Goal: Task Accomplishment & Management: Manage account settings

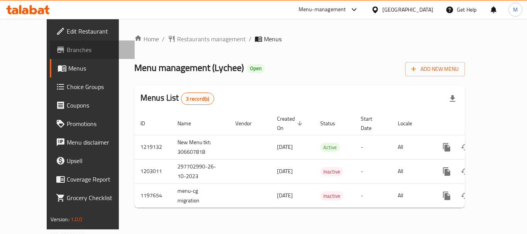
click at [67, 51] on span "Branches" at bounding box center [98, 49] width 62 height 9
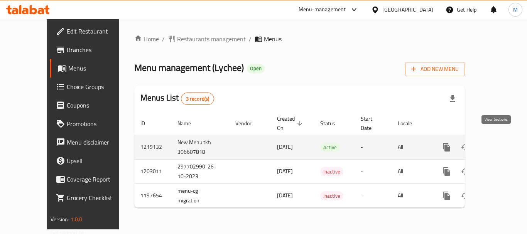
click at [498, 143] on icon "enhanced table" at bounding box center [502, 147] width 9 height 9
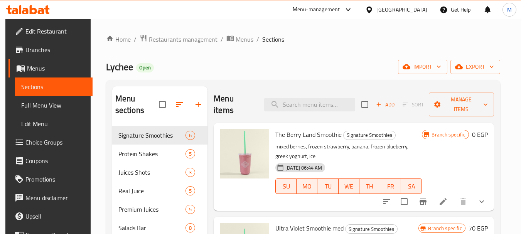
click at [481, 61] on button "export" at bounding box center [476, 67] width 50 height 14
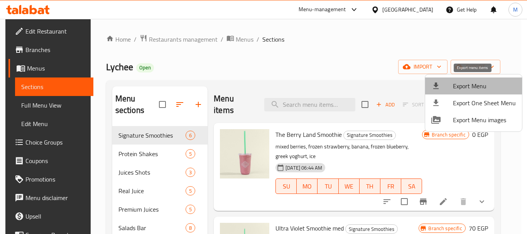
click at [475, 80] on li "Export Menu" at bounding box center [473, 86] width 97 height 17
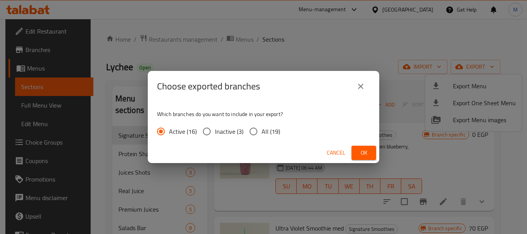
click at [252, 134] on input "All (19)" at bounding box center [253, 132] width 16 height 16
radio input "true"
click at [358, 148] on span "Ok" at bounding box center [364, 153] width 12 height 10
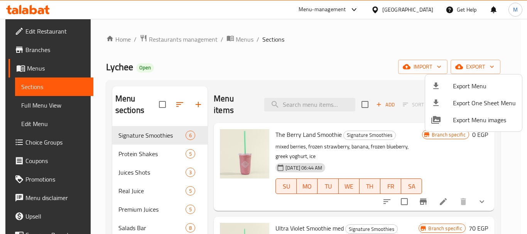
click at [295, 104] on div at bounding box center [263, 117] width 527 height 234
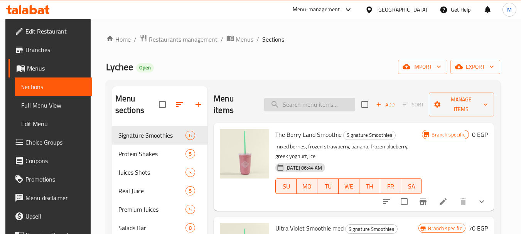
click at [295, 104] on input "search" at bounding box center [309, 105] width 91 height 14
paste input "Arugula"
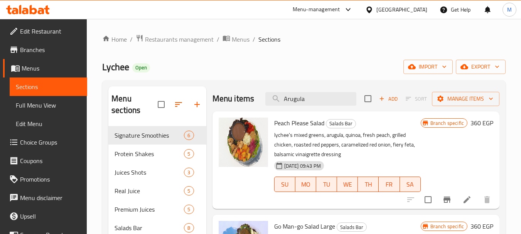
click at [290, 72] on div "Lychee Open import export" at bounding box center [304, 67] width 404 height 14
click at [315, 96] on input "Arugula" at bounding box center [311, 99] width 91 height 14
click at [301, 107] on div "Menu items Arugula Add Sort Manage items" at bounding box center [356, 98] width 287 height 25
click at [300, 103] on input "Arugula" at bounding box center [311, 99] width 91 height 14
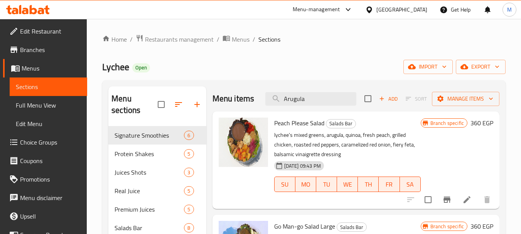
paste input "Build Your Own Salad"
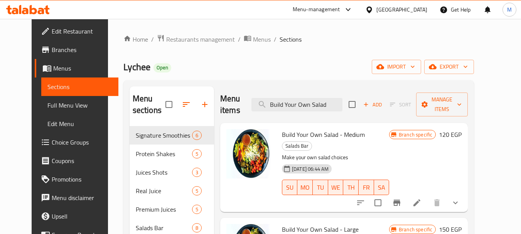
type input "Build Your Own Salad"
click at [461, 198] on icon "show more" at bounding box center [455, 202] width 9 height 9
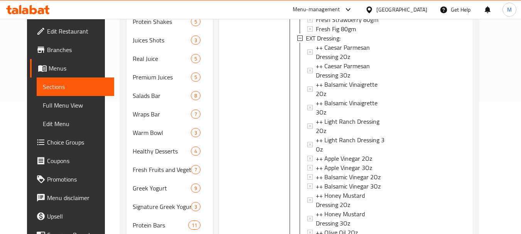
scroll to position [287, 0]
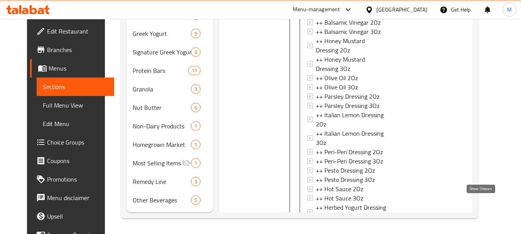
drag, startPoint x: 483, startPoint y: 205, endPoint x: 483, endPoint y: 194, distance: 11.2
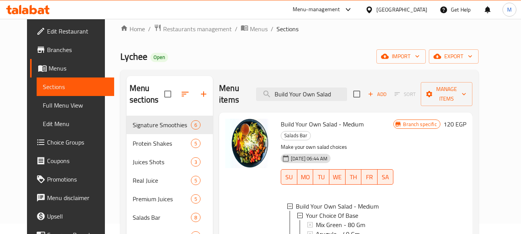
scroll to position [0, 0]
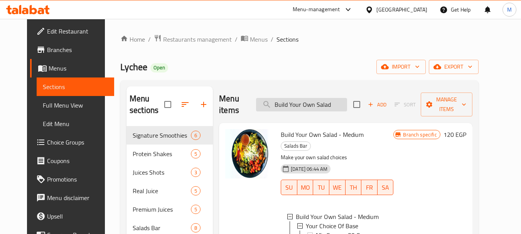
click at [312, 102] on input "Build Your Own Salad" at bounding box center [301, 105] width 91 height 14
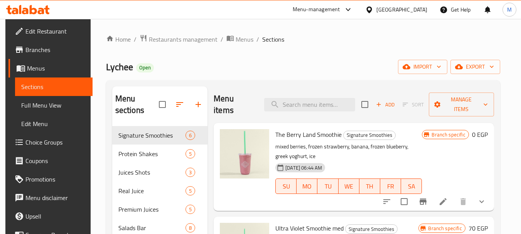
click at [30, 105] on span "Full Menu View" at bounding box center [53, 105] width 65 height 9
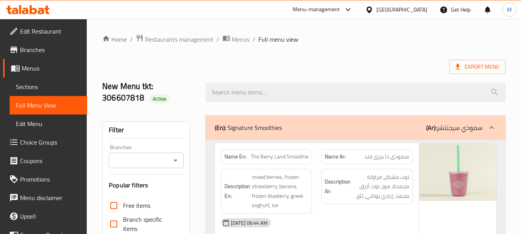
scroll to position [154, 0]
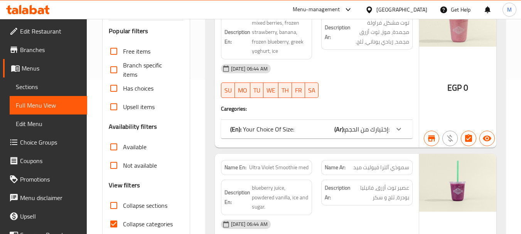
click at [112, 207] on input "Collapse sections" at bounding box center [114, 205] width 19 height 19
checkbox input "true"
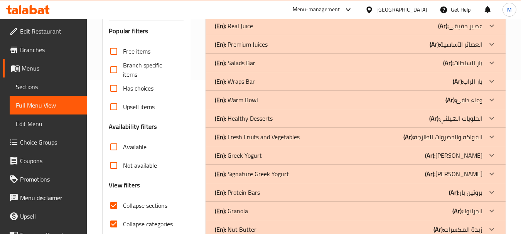
scroll to position [0, 0]
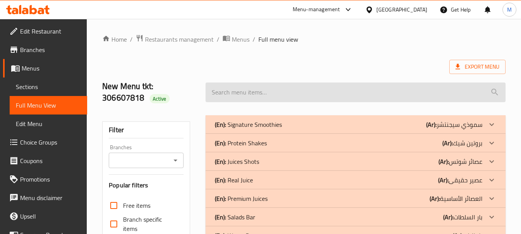
click at [291, 86] on input "search" at bounding box center [356, 93] width 300 height 20
paste input "Build Your Own Salad"
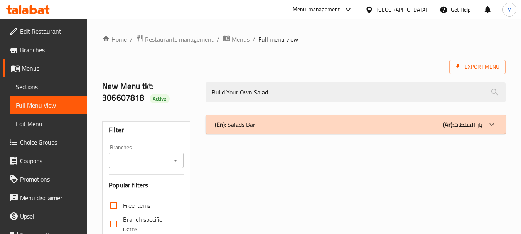
type input "Build Your Own Salad"
click at [474, 120] on p "(Ar): بار السلطات" at bounding box center [463, 124] width 39 height 9
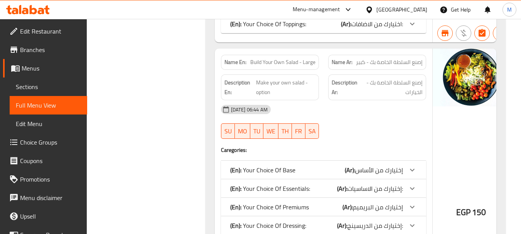
scroll to position [219, 0]
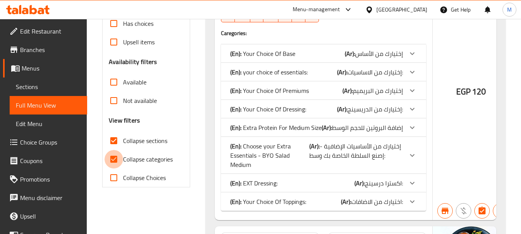
click at [112, 157] on input "Collapse categories" at bounding box center [114, 159] width 19 height 19
checkbox input "false"
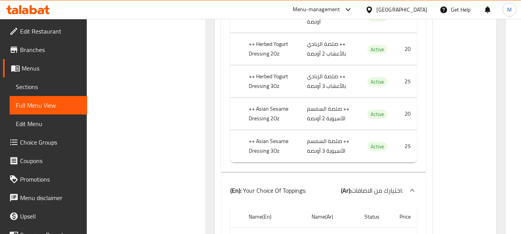
scroll to position [0, 0]
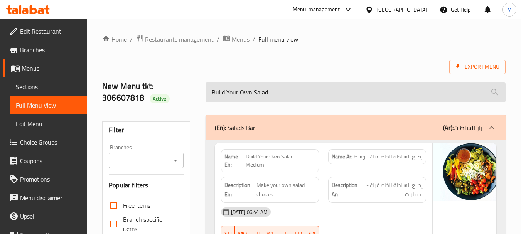
click at [253, 97] on input "Build Your Own Salad" at bounding box center [356, 93] width 300 height 20
paste input "Warm Bowl"
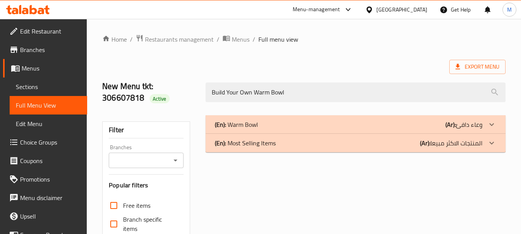
type input "Build Your Own Warm Bowl"
click at [323, 129] on div "(En): Most Selling Items (Ar): المنتجات الاكثر مبيعا" at bounding box center [349, 124] width 268 height 9
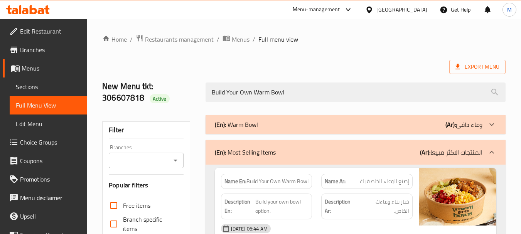
click at [323, 145] on div "(En): Most Selling Items (Ar): المنتجات الاكثر مبيعا" at bounding box center [356, 152] width 300 height 25
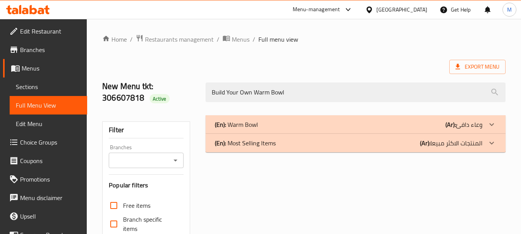
click at [312, 120] on div "(En): Warm Bowl (Ar): وعاء دافئ" at bounding box center [349, 124] width 268 height 9
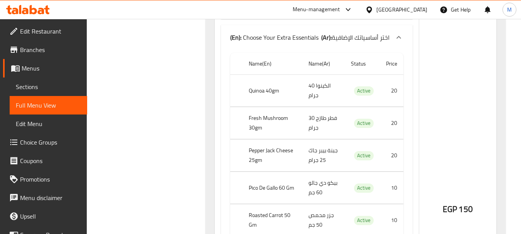
scroll to position [4569, 0]
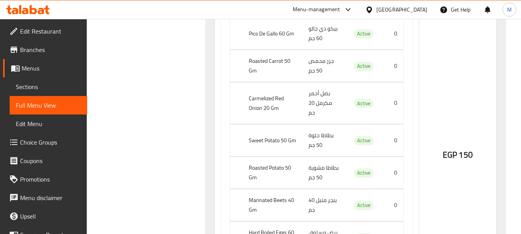
scroll to position [5756, 0]
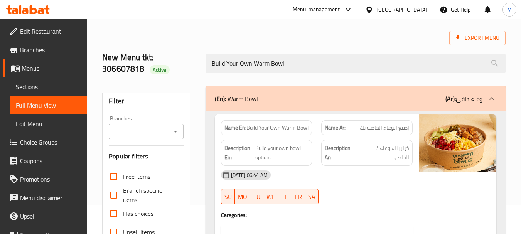
scroll to position [77, 0]
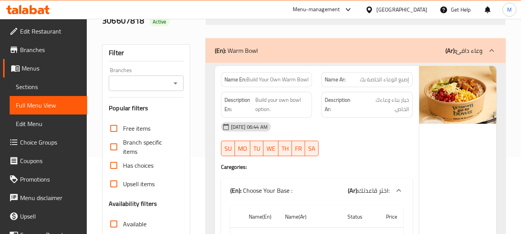
click at [269, 76] on span "Build Your Own Warm Bowl" at bounding box center [278, 80] width 62 height 8
copy span "Build Your Own Warm Bowl"
click at [26, 64] on span "Menus" at bounding box center [51, 68] width 59 height 9
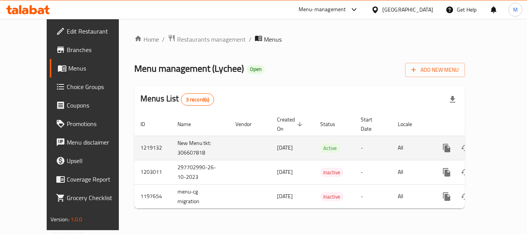
click at [498, 144] on icon "enhanced table" at bounding box center [502, 148] width 9 height 9
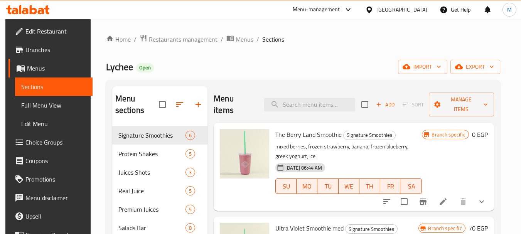
click at [287, 112] on div "Menu items Add Sort Manage items" at bounding box center [354, 104] width 281 height 37
click at [288, 109] on input "search" at bounding box center [309, 105] width 91 height 14
paste input "Build Your Own Warm Bowl"
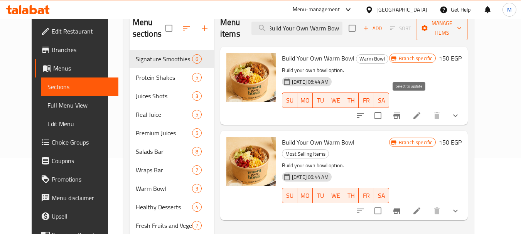
scroll to position [77, 0]
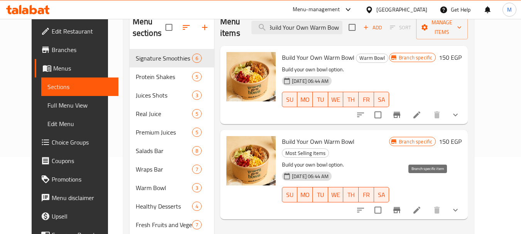
type input "Build Your Own Warm Bowl"
click at [402, 206] on icon "Branch-specific-item" at bounding box center [397, 210] width 9 height 9
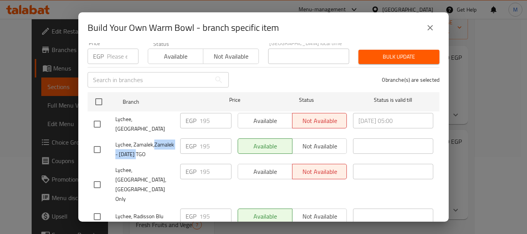
drag, startPoint x: 137, startPoint y: 142, endPoint x: 124, endPoint y: 154, distance: 17.7
click at [124, 154] on span "Lychee, Zamalek,Zamalek - 26 July TGO" at bounding box center [144, 149] width 59 height 19
copy span "Zamalek - 26 July"
click at [22, 47] on div "Build Your Own Warm Bowl - branch specific item Build Your Own Warm Bowl Build …" at bounding box center [263, 117] width 527 height 234
drag, startPoint x: 28, startPoint y: 68, endPoint x: 30, endPoint y: 59, distance: 8.7
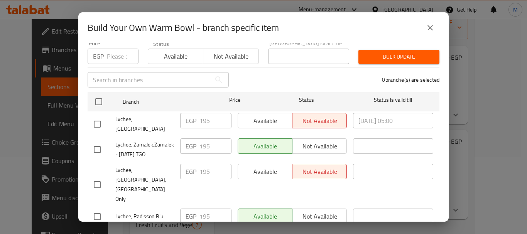
click at [28, 68] on div "Build Your Own Warm Bowl - branch specific item Build Your Own Warm Bowl Build …" at bounding box center [263, 117] width 527 height 234
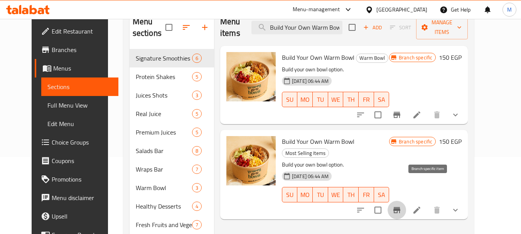
click at [52, 48] on span "Branches" at bounding box center [82, 49] width 61 height 9
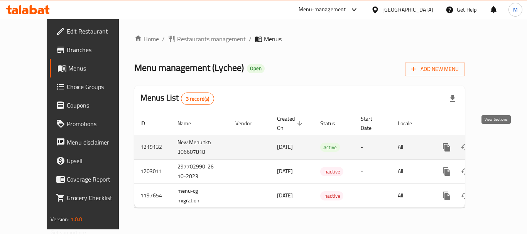
click at [498, 143] on icon "enhanced table" at bounding box center [502, 147] width 9 height 9
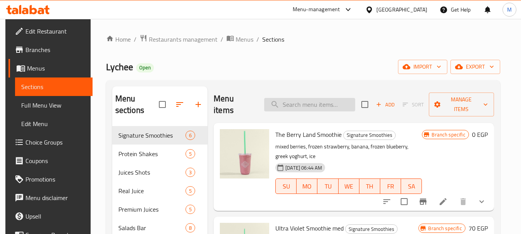
click at [301, 99] on input "search" at bounding box center [309, 105] width 91 height 14
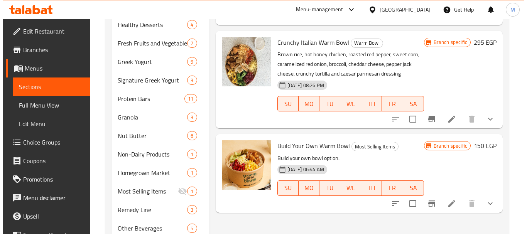
scroll to position [287, 0]
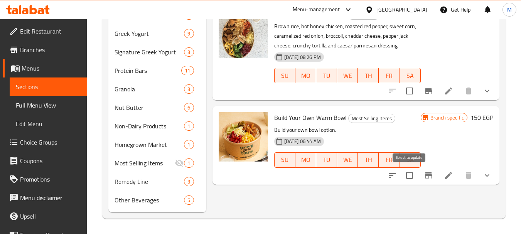
type input "Bowl"
click at [426, 174] on icon "Branch-specific-item" at bounding box center [428, 176] width 7 height 6
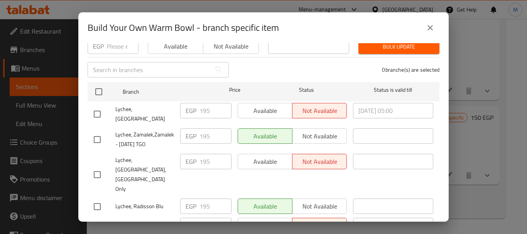
scroll to position [116, 0]
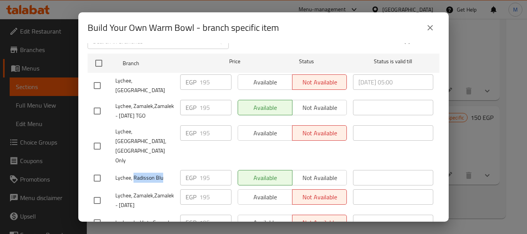
drag, startPoint x: 134, startPoint y: 156, endPoint x: 168, endPoint y: 156, distance: 34.4
click at [168, 173] on span "Lychee, Radisson Blu" at bounding box center [144, 178] width 59 height 10
copy span "Radisson Blu"
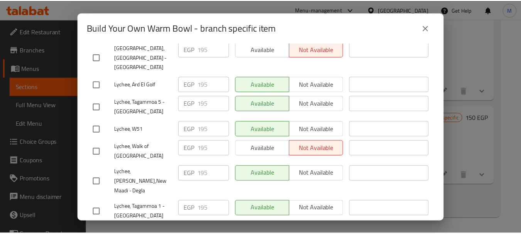
scroll to position [439, 0]
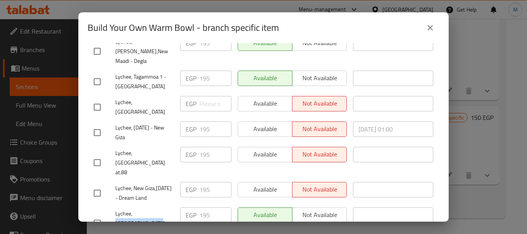
drag, startPoint x: 135, startPoint y: 168, endPoint x: 175, endPoint y: 162, distance: 40.6
click at [175, 205] on div "Lychee, Palm Hills at.88" at bounding box center [134, 224] width 86 height 38
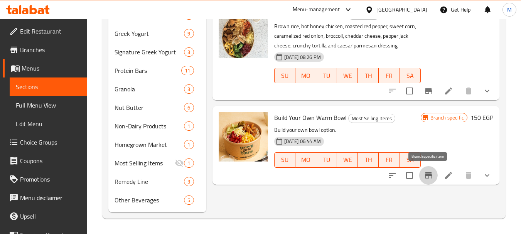
scroll to position [56, 0]
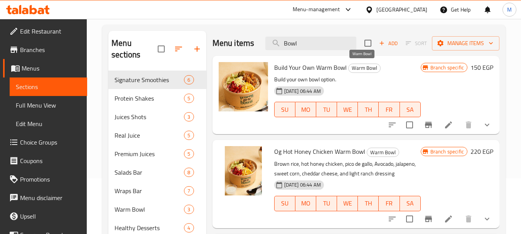
click at [357, 68] on span "Warm Bowl" at bounding box center [365, 68] width 32 height 9
copy span "Warm Bowl"
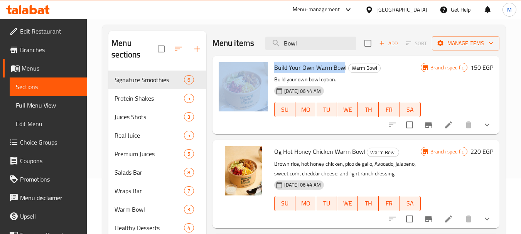
drag, startPoint x: 344, startPoint y: 68, endPoint x: 262, endPoint y: 61, distance: 82.1
click at [262, 61] on div "Build Your Own Warm Bowl Warm Bowl Build your own bowl option. 16-01-2024 06:44…" at bounding box center [356, 95] width 281 height 72
click at [328, 71] on span "Build Your Own Warm Bowl" at bounding box center [310, 68] width 73 height 12
click at [327, 71] on span "Build Your Own Warm Bowl" at bounding box center [310, 68] width 73 height 12
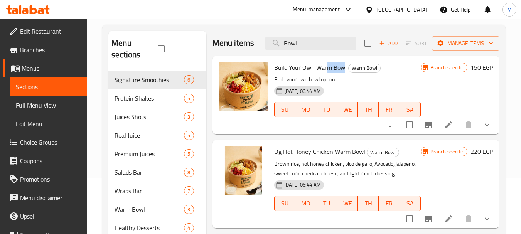
click at [327, 71] on span "Build Your Own Warm Bowl" at bounding box center [310, 68] width 73 height 12
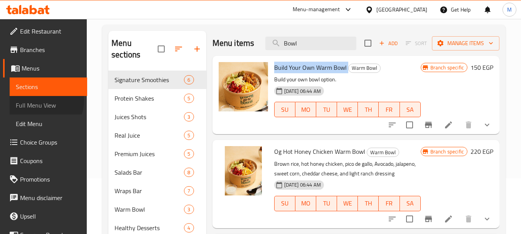
click at [40, 101] on span "Full Menu View" at bounding box center [48, 105] width 65 height 9
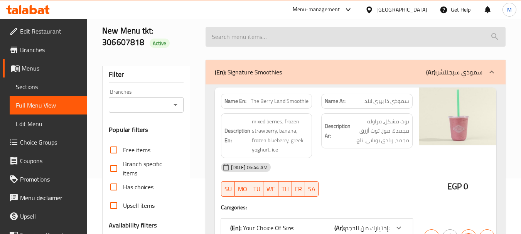
click at [293, 43] on input "search" at bounding box center [356, 37] width 300 height 20
paste input "Build Your Own Warm Bowl"
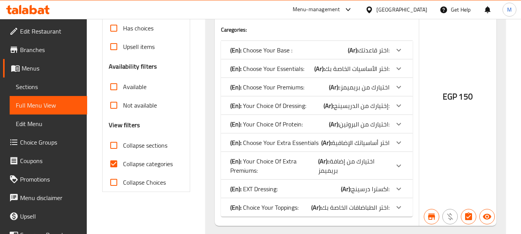
scroll to position [252, 0]
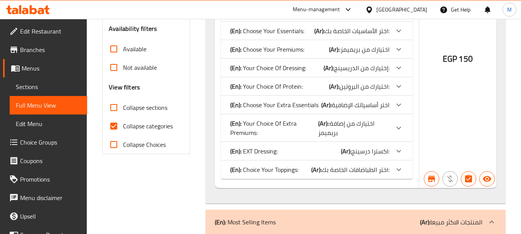
type input "Build Your Own Warm Bowl"
click at [115, 127] on input "Collapse categories" at bounding box center [114, 126] width 19 height 19
checkbox input "false"
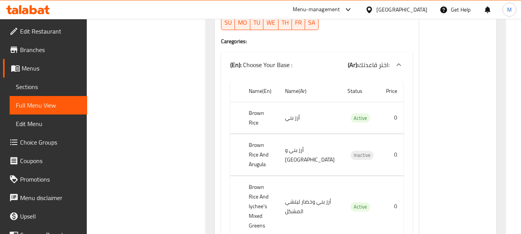
scroll to position [5168, 0]
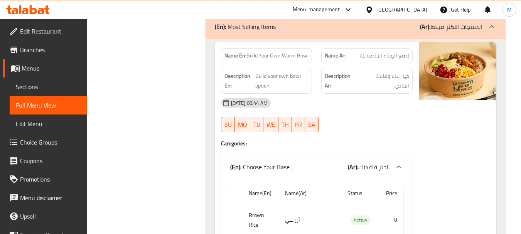
click at [24, 86] on span "Sections" at bounding box center [48, 86] width 65 height 9
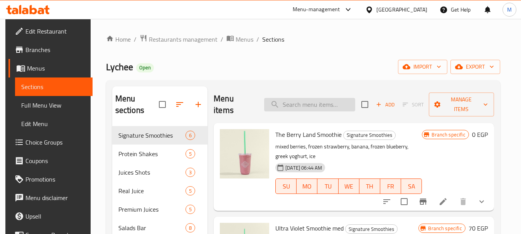
click at [312, 101] on input "search" at bounding box center [309, 105] width 91 height 14
paste input "Build Your Own Salad - Medium"
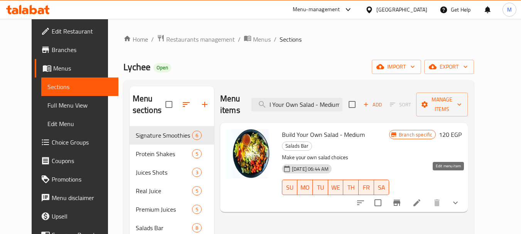
type input "Build Your Own Salad - Medium"
click at [421, 200] on icon at bounding box center [417, 203] width 7 height 7
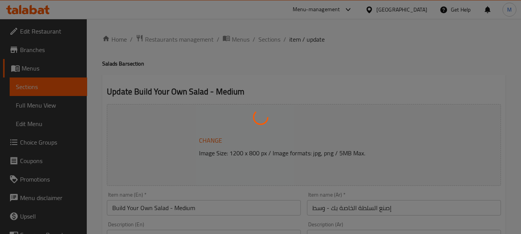
type input "إختيارك من الأساس"
type input "1"
type input "إختيارك من الاساسيات:"
type input "1"
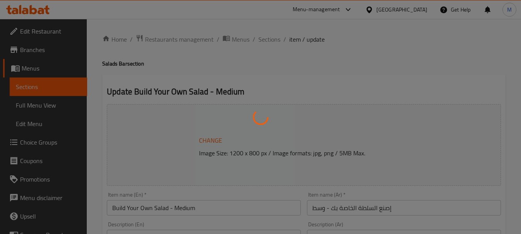
type input "3"
type input "إختيارك من البريميم"
type input "1"
type input "إختيارك من الدريسينج:"
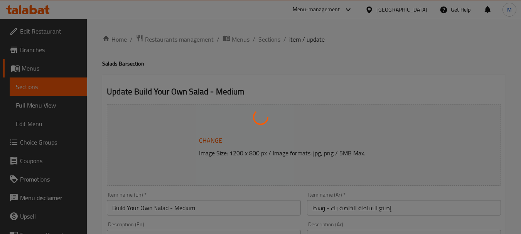
type input "1"
type input "إضافة البروتين للحجم الوسط"
type input "0"
type input "2"
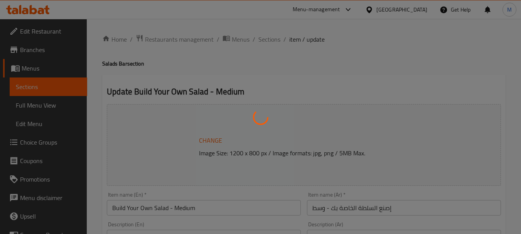
type input "إختيارك من الأساسيات الإضافية - إصنع السلطة الخاصة بك وسط:"
type input "0"
type input "1"
type input "اكسترا درسينج:"
type input "0"
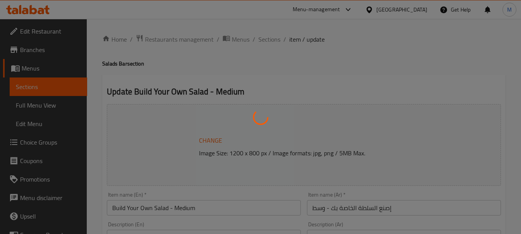
type input "1"
type input "اختيارك من الاضافات:"
type input "0"
type input "1"
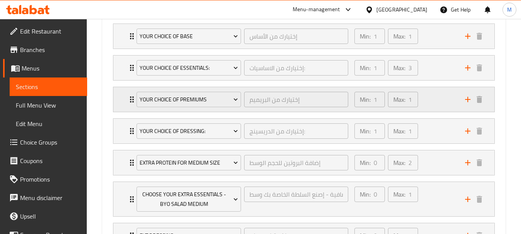
scroll to position [450, 0]
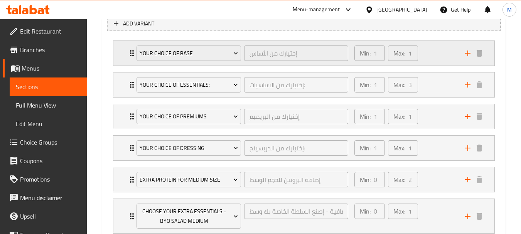
click at [437, 51] on div "Min: 1 ​ Max: 1 ​" at bounding box center [405, 53] width 111 height 25
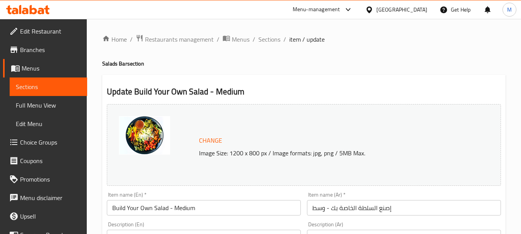
scroll to position [386, 0]
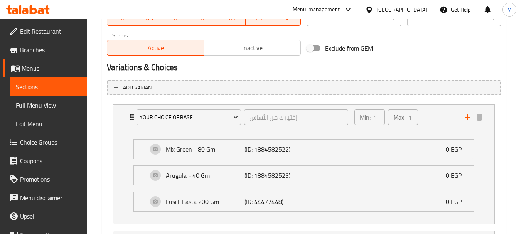
click at [30, 141] on span "Choice Groups" at bounding box center [50, 142] width 61 height 9
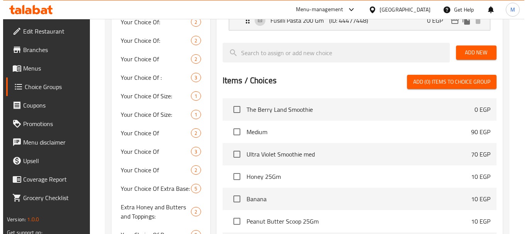
scroll to position [309, 0]
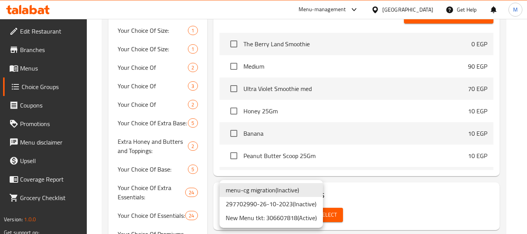
click at [279, 210] on li "297702990-26-10-2023 ( Inactive )" at bounding box center [271, 204] width 103 height 14
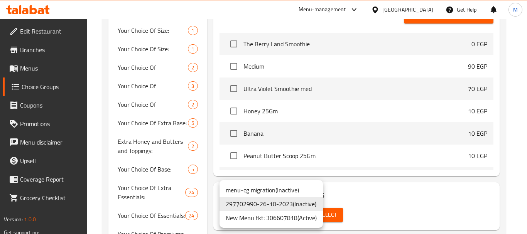
click at [273, 217] on li "New Menu tkt: 306607818 ( Active )" at bounding box center [271, 218] width 103 height 14
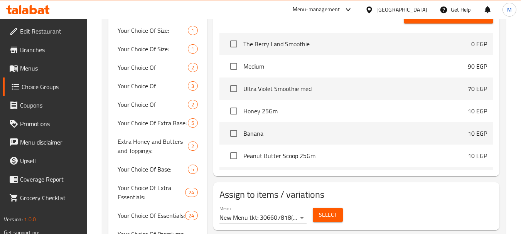
click at [323, 213] on span "Select" at bounding box center [328, 215] width 18 height 10
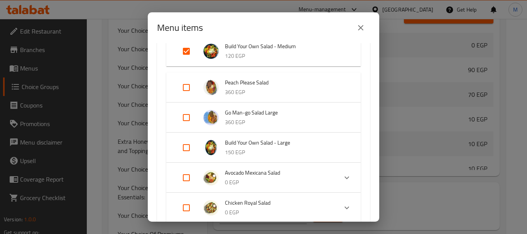
scroll to position [193, 0]
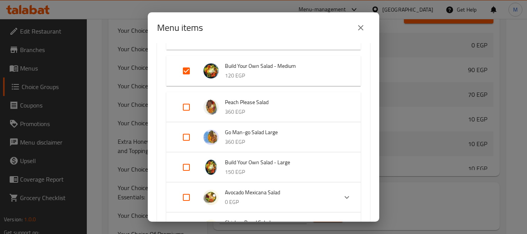
click at [364, 22] on button "close" at bounding box center [361, 28] width 19 height 19
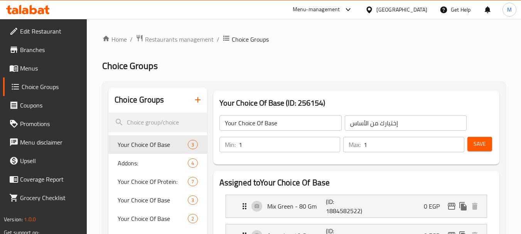
scroll to position [77, 0]
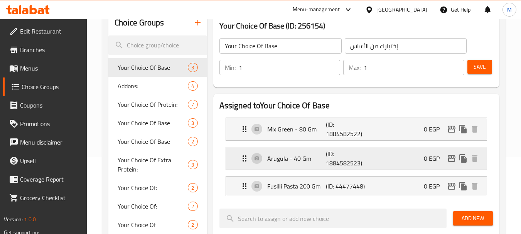
click at [322, 160] on p "Arugula - 40 Gm" at bounding box center [297, 158] width 59 height 9
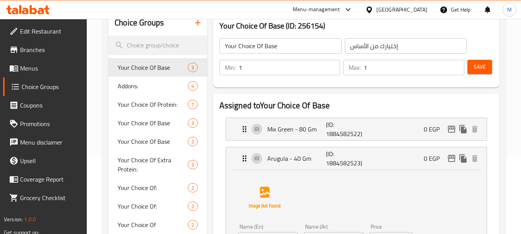
scroll to position [154, 0]
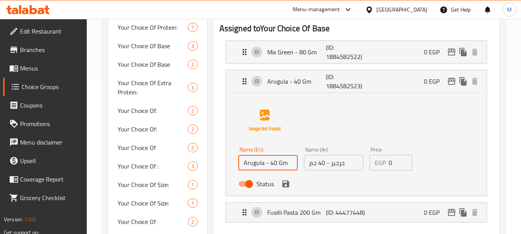
drag, startPoint x: 274, startPoint y: 164, endPoint x: 269, endPoint y: 165, distance: 4.3
click at [269, 165] on input "Arugula - 40 Gm" at bounding box center [268, 162] width 59 height 15
type input "Arugula - 60 Gm"
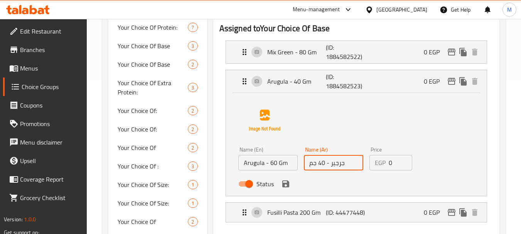
click at [322, 166] on input "جرجير - 40 جم" at bounding box center [333, 162] width 59 height 15
click at [284, 187] on icon "save" at bounding box center [286, 184] width 7 height 7
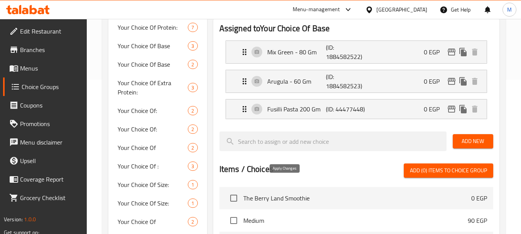
type input "جرجير - 60 جم"
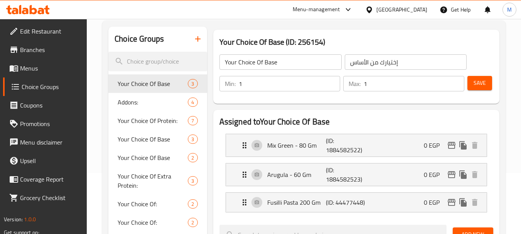
scroll to position [0, 0]
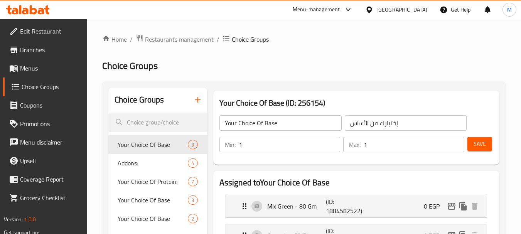
click at [478, 144] on span "Save" at bounding box center [480, 144] width 12 height 10
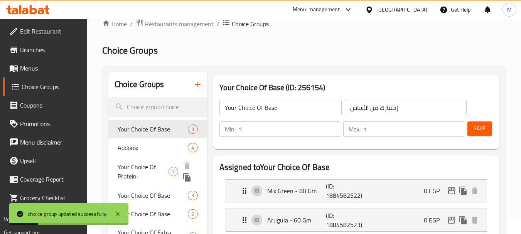
scroll to position [39, 0]
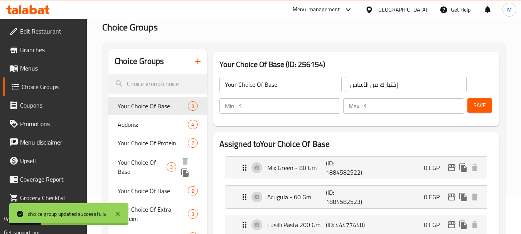
click at [141, 162] on span "Your Choice Of Base" at bounding box center [142, 167] width 49 height 19
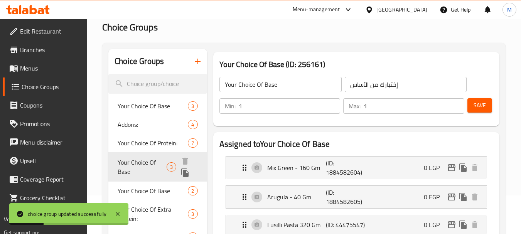
type input "2"
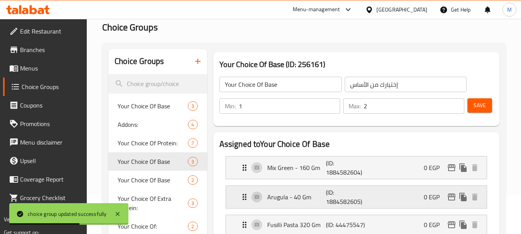
click at [370, 196] on div "Arugula - 40 Gm (ID: 1884582605) 0 EGP" at bounding box center [359, 197] width 238 height 22
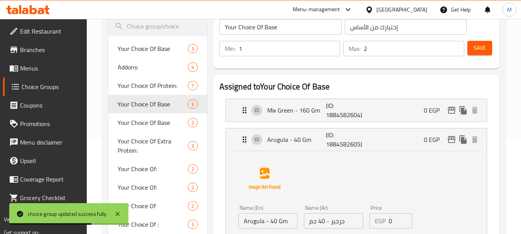
scroll to position [154, 0]
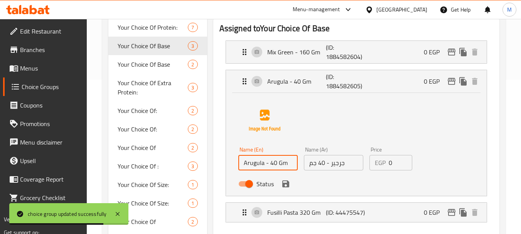
click at [270, 166] on input "Arugula - 40 Gm" at bounding box center [268, 162] width 59 height 15
type input "Arugula - 60 Gm"
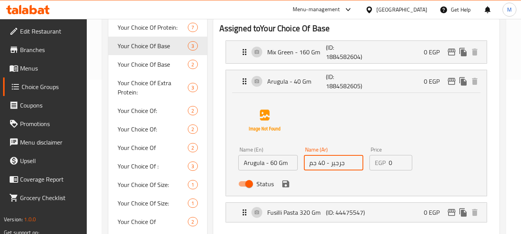
click at [319, 164] on input "جرجير - 40 جم" at bounding box center [333, 162] width 59 height 15
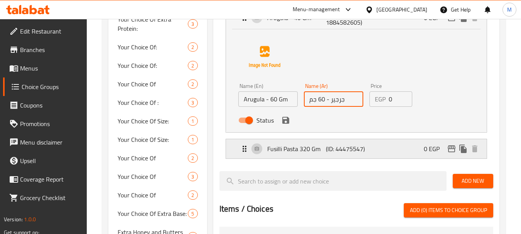
scroll to position [232, 0]
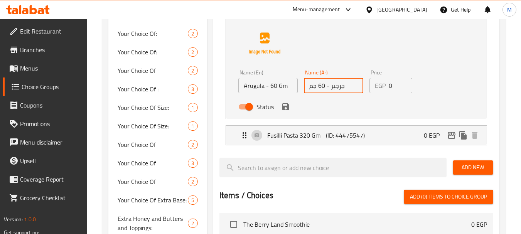
click at [281, 108] on icon "save" at bounding box center [285, 106] width 9 height 9
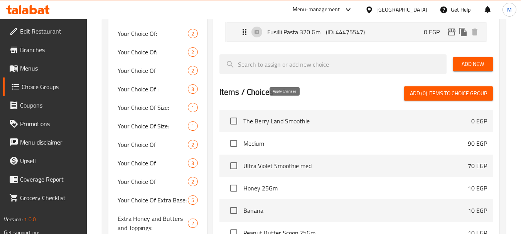
type input "جرجير - 60 جم"
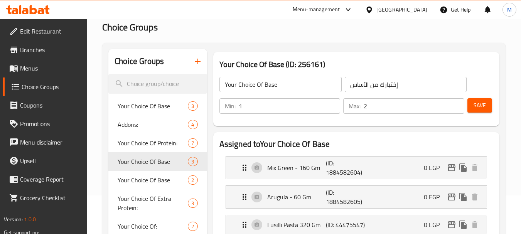
click at [471, 101] on button "Save" at bounding box center [480, 105] width 25 height 14
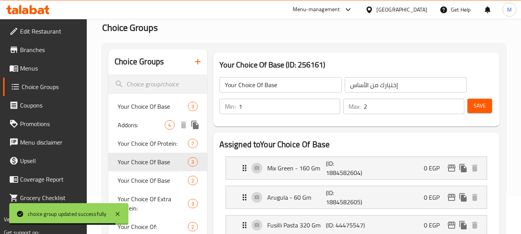
scroll to position [0, 0]
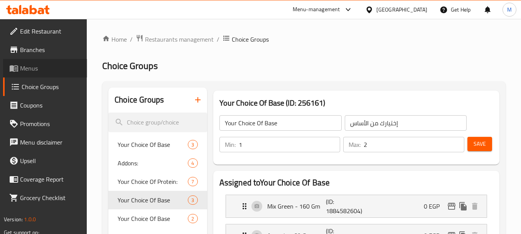
click at [26, 68] on span "Menus" at bounding box center [50, 68] width 61 height 9
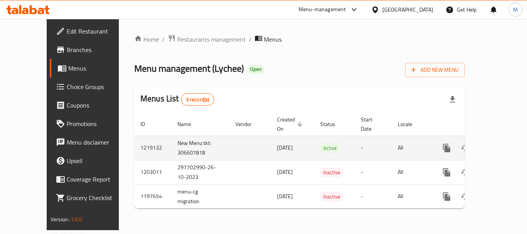
click at [499, 145] on icon "enhanced table" at bounding box center [502, 148] width 7 height 7
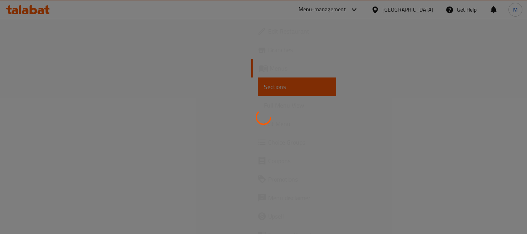
click at [30, 104] on div at bounding box center [263, 117] width 527 height 234
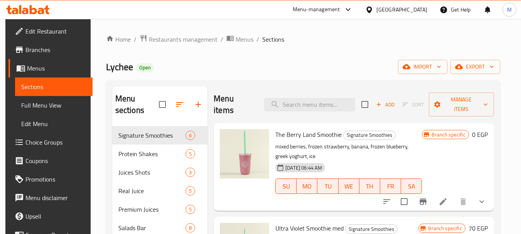
click at [31, 103] on span "Full Menu View" at bounding box center [53, 105] width 65 height 9
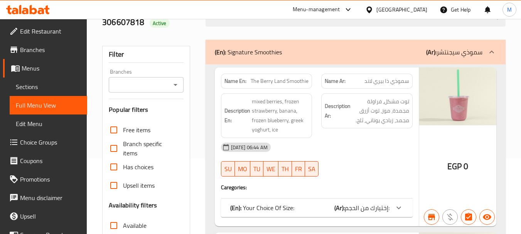
scroll to position [39, 0]
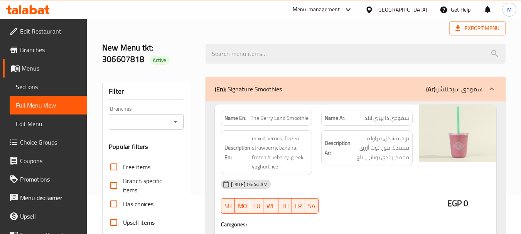
drag, startPoint x: 258, startPoint y: 51, endPoint x: 329, endPoint y: 91, distance: 81.6
click at [258, 51] on input "search" at bounding box center [356, 54] width 300 height 20
paste input "Build Your Own Salad"
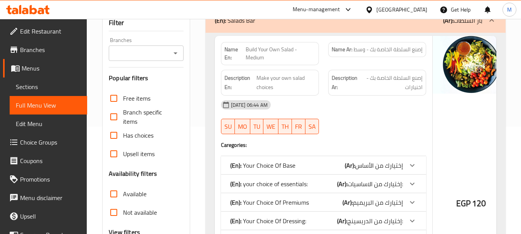
scroll to position [309, 0]
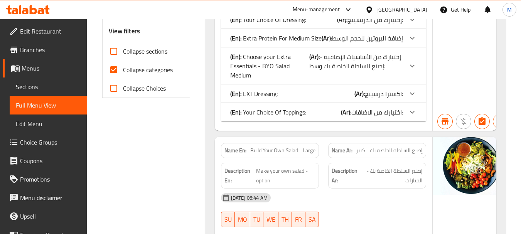
type input "Build Your Own Salad"
click at [112, 69] on input "Collapse categories" at bounding box center [114, 70] width 19 height 19
checkbox input "false"
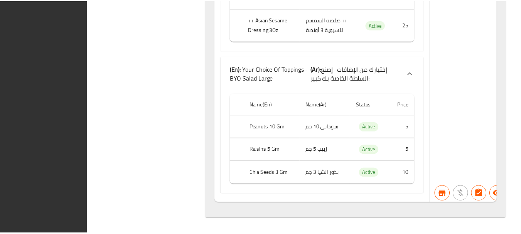
scroll to position [8045, 0]
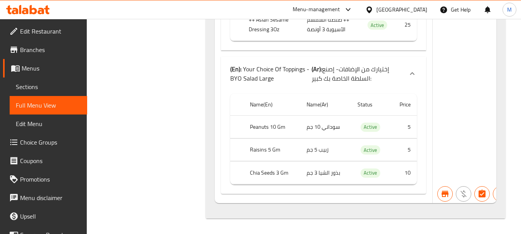
click at [25, 134] on link "Choice Groups" at bounding box center [45, 142] width 84 height 19
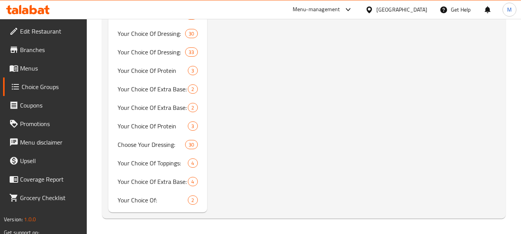
scroll to position [109, 0]
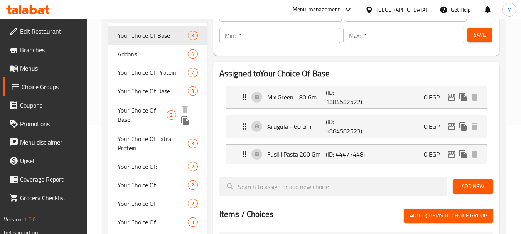
click at [133, 96] on span "Your Choice Of Base" at bounding box center [153, 90] width 70 height 9
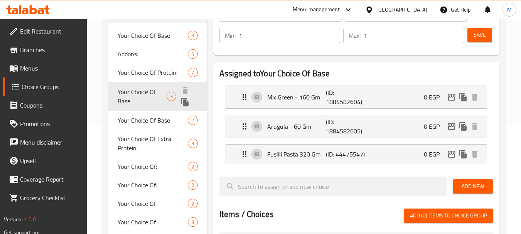
type input "2"
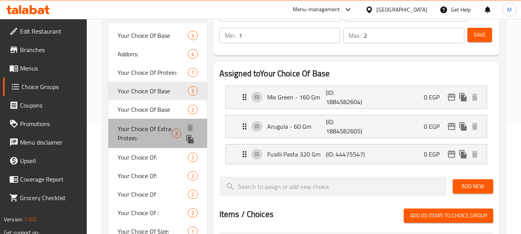
click at [140, 143] on div "Your Choice Of Extra Protein: 3" at bounding box center [157, 133] width 98 height 29
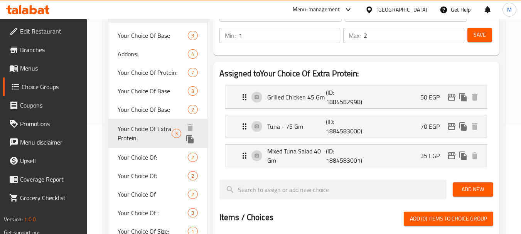
type input "Your Choice Of Extra Protein:"
type input "اختيارك من البروتين الإضافي:"
type input "0"
type input "1"
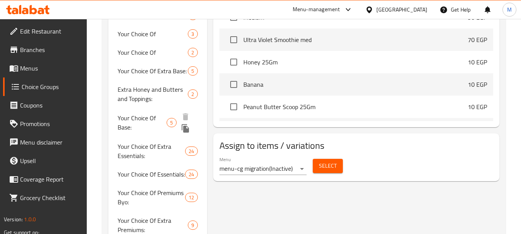
scroll to position [362, 0]
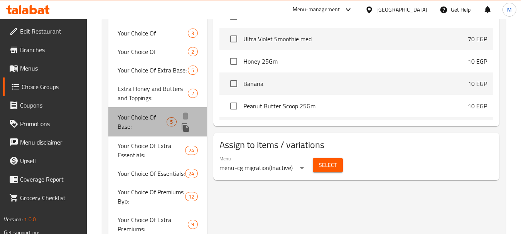
click at [134, 119] on span "Your Choice Of Base:" at bounding box center [142, 122] width 49 height 19
type input "Your Choice Of Base:"
type input "إختيارك من القاعدة:"
type input "1"
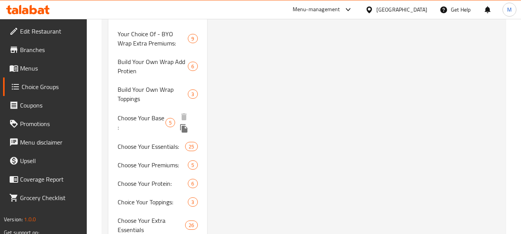
scroll to position [751, 0]
click at [152, 106] on div "Build Your Own Wrap Toppings 3" at bounding box center [157, 94] width 98 height 28
click at [152, 120] on span "Choose Your Base :" at bounding box center [142, 122] width 48 height 19
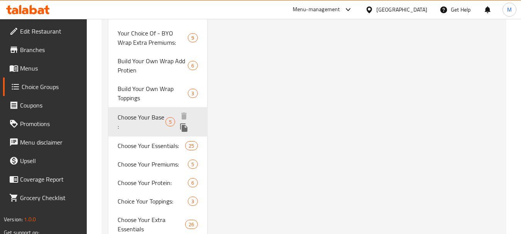
type input "Choose Your Base :"
type input "اختر قاعدتك:"
type input "1"
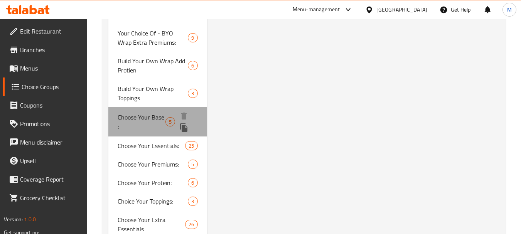
click at [137, 122] on span "Choose Your Base :" at bounding box center [142, 122] width 48 height 19
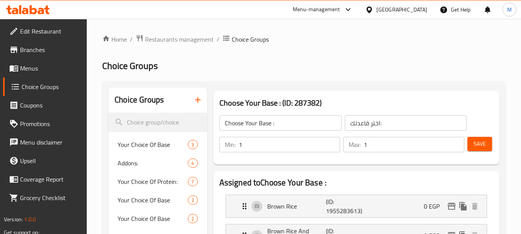
scroll to position [136, 0]
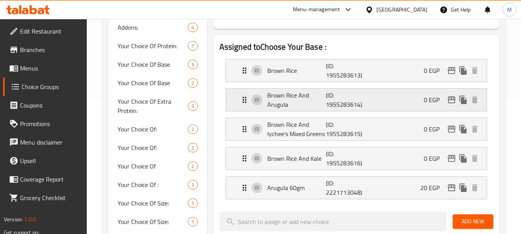
click at [400, 98] on div "Brown Rice And Arugula (ID: 1955283614) 0 EGP" at bounding box center [359, 100] width 238 height 22
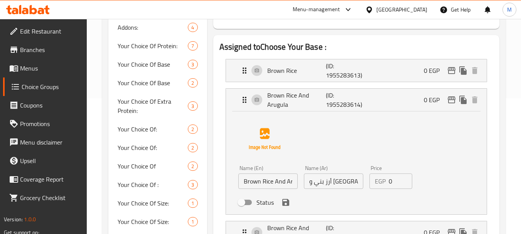
click at [294, 185] on input "Brown Rice And Arugula" at bounding box center [268, 181] width 59 height 15
paste input "220gm"
type input "Brown Rice And Arugula 220gm"
click at [359, 178] on input "أرز بني و جرجير" at bounding box center [333, 181] width 59 height 15
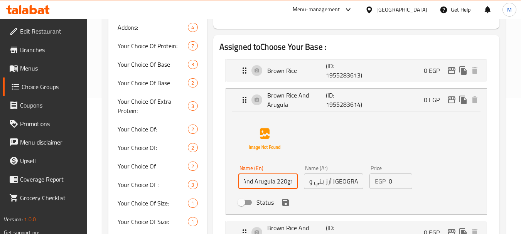
scroll to position [0, 0]
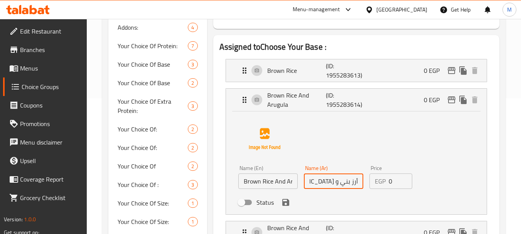
paste input "220gm"
type input "أرز بني و جرجير 220 جم"
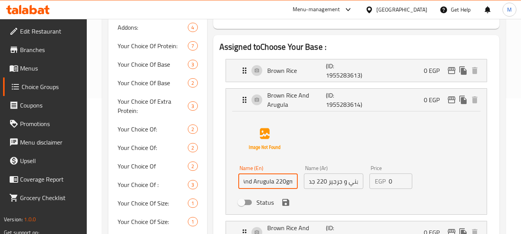
click at [272, 182] on input "Brown Rice And Arugula 220gm" at bounding box center [268, 181] width 59 height 15
click at [284, 182] on input "Brown Rice And Arugula 220gm" at bounding box center [268, 181] width 59 height 15
click at [289, 182] on input "Brown Rice And Arugula 220 gm" at bounding box center [268, 181] width 59 height 15
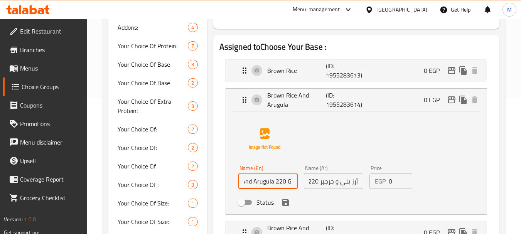
type input "Brown Rice And Arugula 220 Gm"
click at [245, 203] on input "Status" at bounding box center [242, 202] width 44 height 15
checkbox input "true"
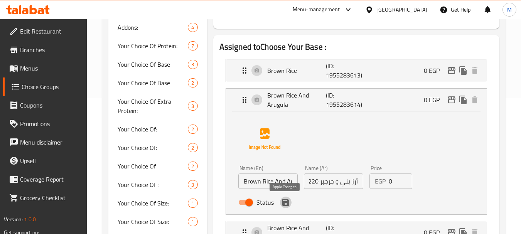
click at [284, 207] on icon "save" at bounding box center [285, 202] width 9 height 9
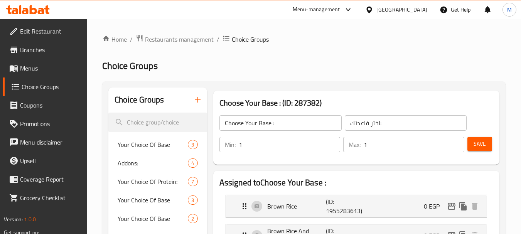
click at [477, 147] on span "Save" at bounding box center [480, 144] width 12 height 10
click at [293, 18] on div "Menu-management Egypt Get Help M" at bounding box center [260, 9] width 521 height 19
click at [38, 28] on span "Edit Restaurant" at bounding box center [50, 31] width 61 height 9
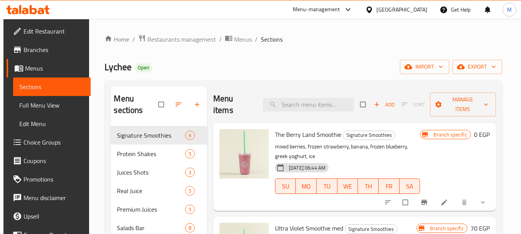
click at [29, 52] on span "Branches" at bounding box center [54, 49] width 61 height 9
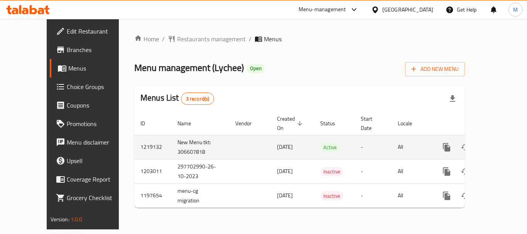
click at [498, 143] on icon "enhanced table" at bounding box center [502, 147] width 9 height 9
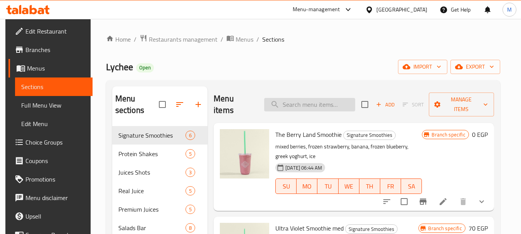
drag, startPoint x: 339, startPoint y: 101, endPoint x: 334, endPoint y: 102, distance: 5.0
click at [338, 101] on input "search" at bounding box center [309, 105] width 91 height 14
paste input "Your Choice OF BASE"
type input "Your Choice OF BASE"
paste input "Build Your Own Salad - Medium"
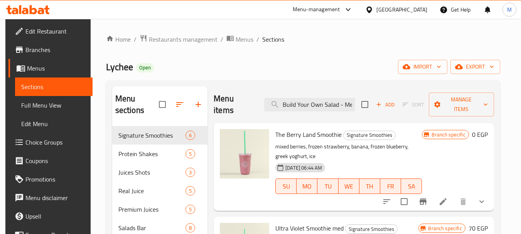
scroll to position [0, 12]
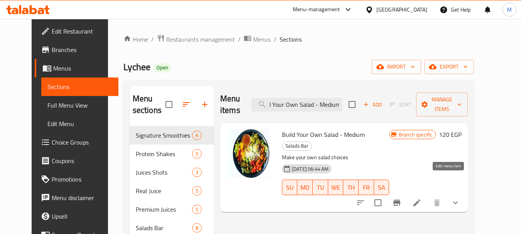
type input "Build Your Own Salad - Medium"
click at [422, 198] on icon at bounding box center [417, 202] width 9 height 9
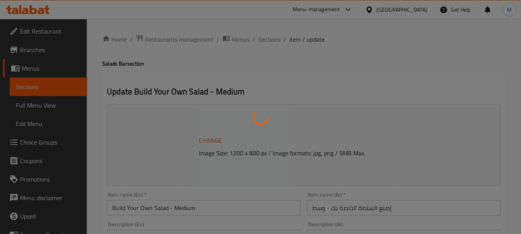
type input "إختيارك من الأساس"
type input "1"
type input "إختيارك من الاساسيات:"
type input "1"
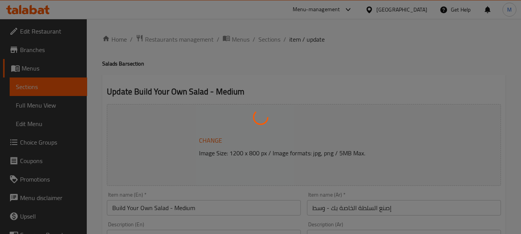
type input "3"
type input "إختيارك من البريميم"
type input "1"
type input "إختيارك من الدريسينج:"
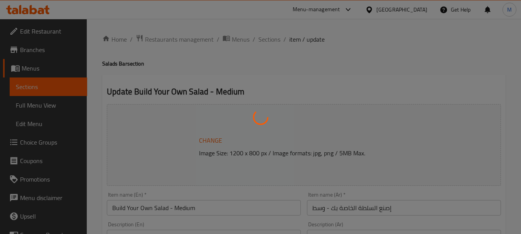
type input "1"
type input "إضافة البروتين للحجم الوسط"
type input "0"
type input "2"
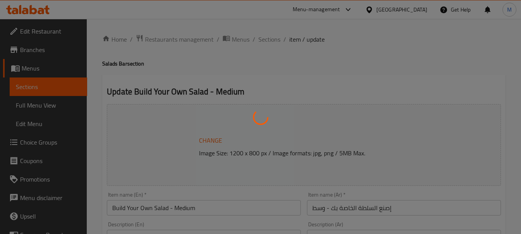
type input "إختيارك من الأساسيات الإضافية - إصنع السلطة الخاصة بك وسط:"
type input "0"
type input "1"
type input "اكسترا درسينج:"
type input "0"
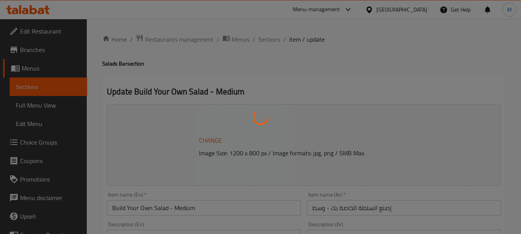
type input "1"
type input "اختيارك من الاضافات:"
type input "0"
type input "1"
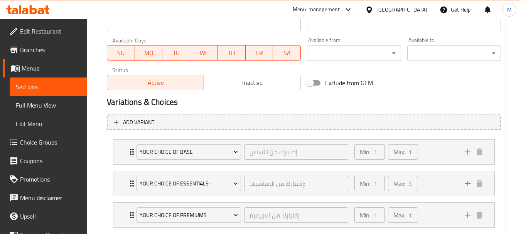
scroll to position [386, 0]
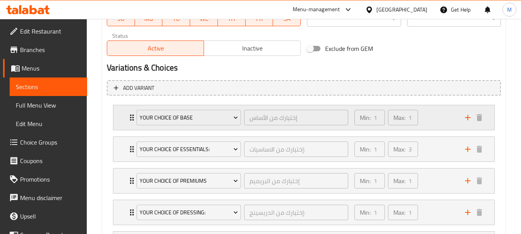
click at [434, 114] on div "Min: 1 ​ Max: 1 ​" at bounding box center [405, 117] width 111 height 25
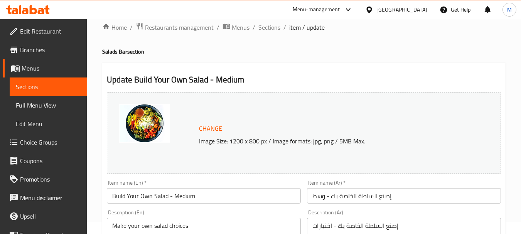
scroll to position [0, 0]
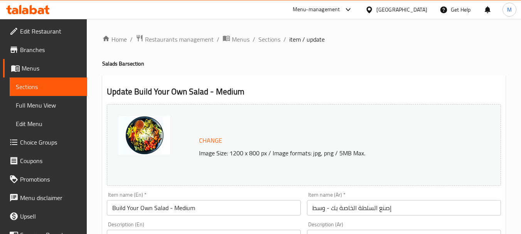
click at [205, 208] on input "Build Your Own Salad - Medium" at bounding box center [204, 207] width 194 height 15
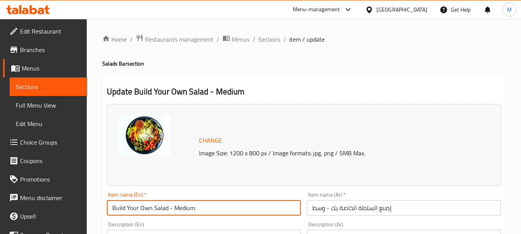
click at [205, 208] on input "Build Your Own Salad - Medium" at bounding box center [204, 207] width 194 height 15
click at [274, 43] on span "Sections" at bounding box center [270, 39] width 22 height 9
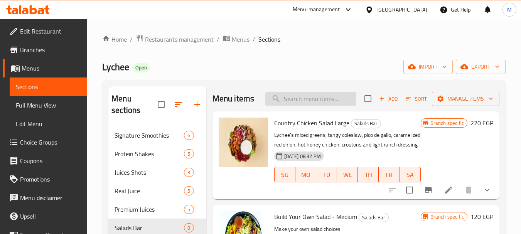
click at [327, 103] on input "search" at bounding box center [311, 99] width 91 height 14
paste input "Build Your Own Salad - Medium"
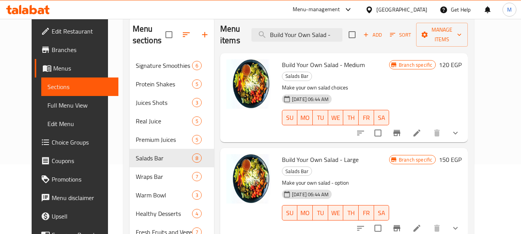
scroll to position [77, 0]
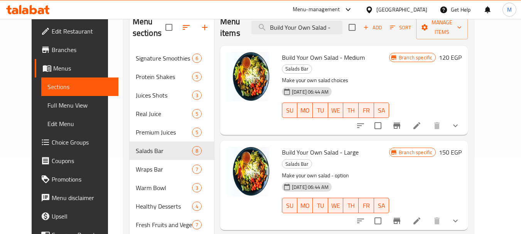
type input "Build Your Own Salad -"
click at [428, 214] on li at bounding box center [417, 221] width 22 height 14
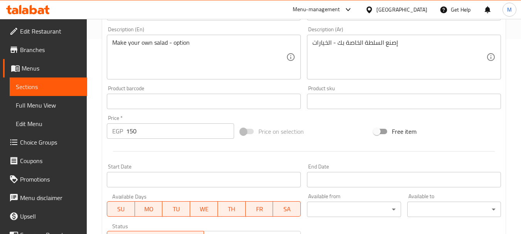
scroll to position [425, 0]
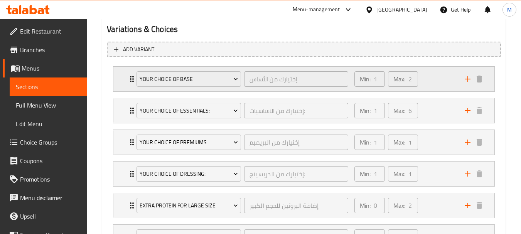
click at [444, 87] on div "Min: 1 ​ Max: 2 ​" at bounding box center [405, 79] width 111 height 25
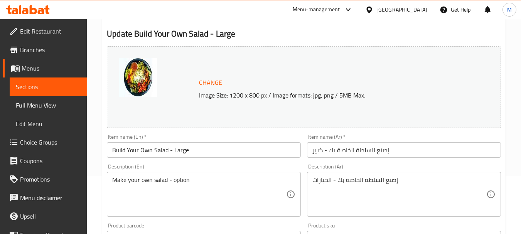
scroll to position [0, 0]
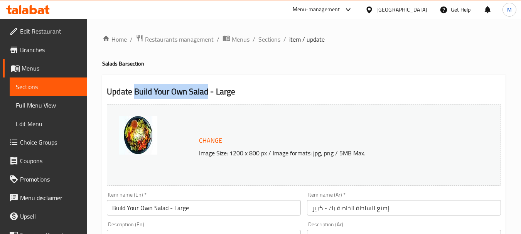
drag, startPoint x: 207, startPoint y: 94, endPoint x: 134, endPoint y: 93, distance: 73.0
click at [134, 93] on h2 "Update Build Your Own Salad - Large" at bounding box center [304, 92] width 394 height 12
copy h2 "Build Your Own Salad"
click at [275, 39] on span "Sections" at bounding box center [270, 39] width 22 height 9
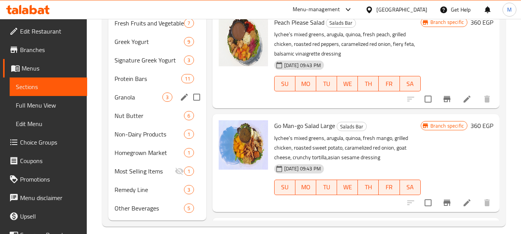
scroll to position [287, 0]
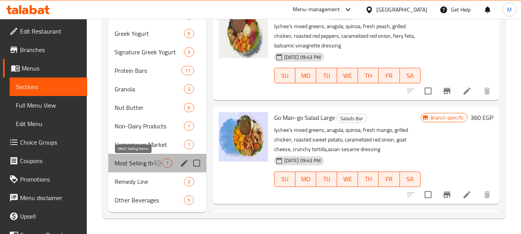
click at [127, 164] on span "Most Selling Items" at bounding box center [134, 163] width 39 height 9
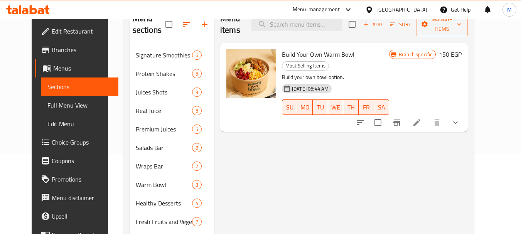
scroll to position [39, 0]
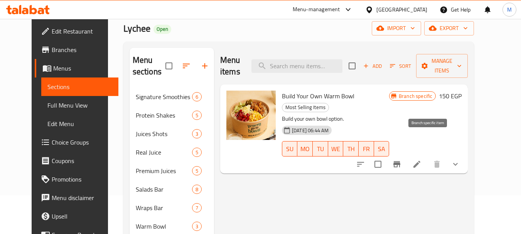
click at [402, 160] on icon "Branch-specific-item" at bounding box center [397, 164] width 9 height 9
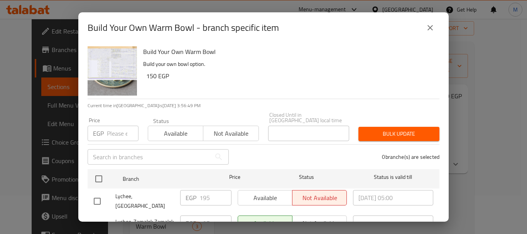
click at [232, 131] on span "Not available" at bounding box center [231, 133] width 49 height 11
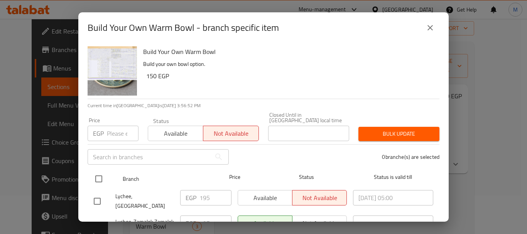
click at [94, 171] on input "checkbox" at bounding box center [99, 179] width 16 height 16
checkbox input "true"
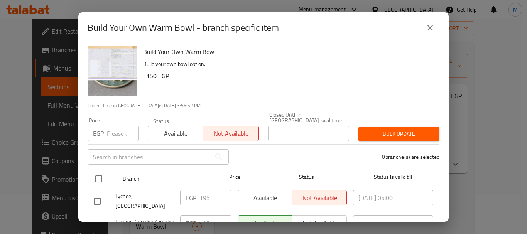
checkbox input "true"
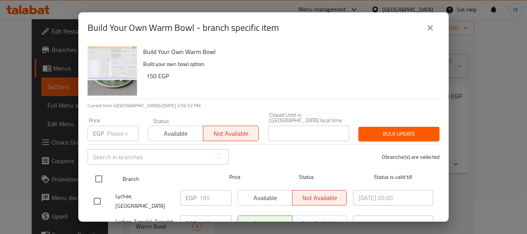
checkbox input "true"
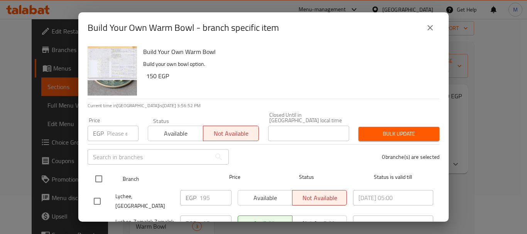
checkbox input "true"
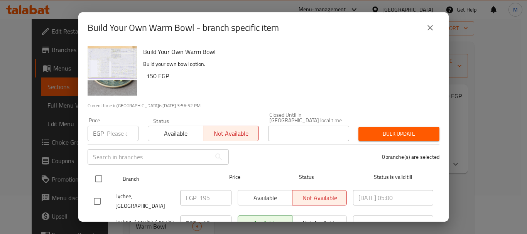
checkbox input "true"
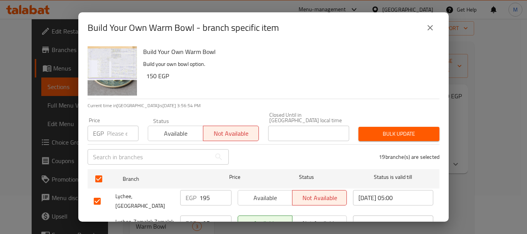
click at [365, 129] on span "Bulk update" at bounding box center [399, 134] width 69 height 10
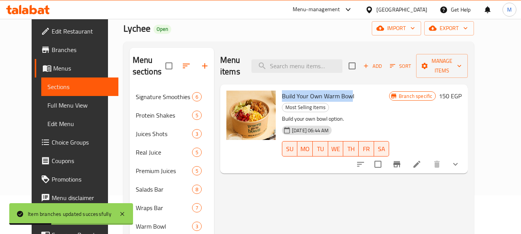
drag, startPoint x: 344, startPoint y: 85, endPoint x: 273, endPoint y: 88, distance: 71.9
click at [279, 88] on div "Build Your Own Warm Bowl Most Selling Items Build your own bowl option. 16-01-2…" at bounding box center [335, 129] width 113 height 83
copy span "Build Your Own Warm Bow"
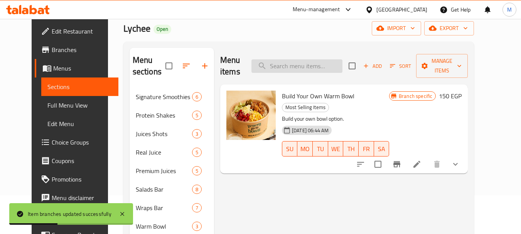
click at [291, 59] on input "search" at bounding box center [297, 66] width 91 height 14
paste input "Build Your Own Warm Bow"
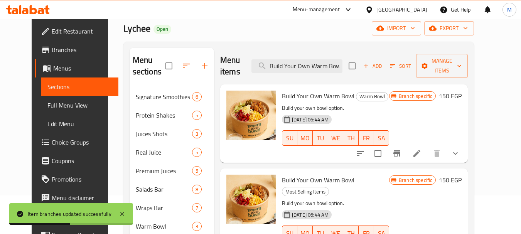
type input "Build Your Own Warm Bow"
click at [422, 149] on icon at bounding box center [417, 153] width 9 height 9
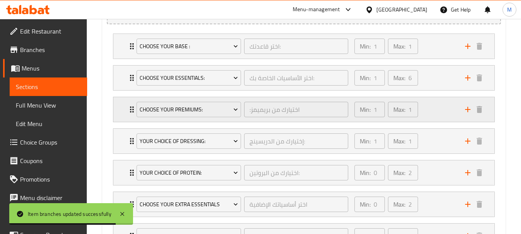
scroll to position [425, 0]
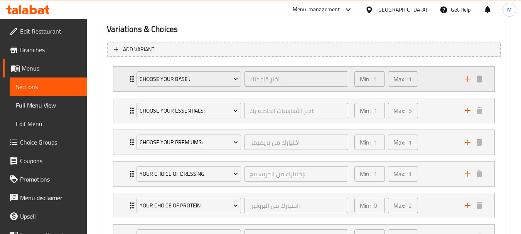
click at [437, 81] on div "Min: 1 ​ Max: 1 ​" at bounding box center [405, 79] width 111 height 25
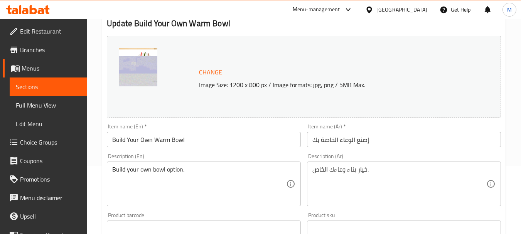
scroll to position [39, 0]
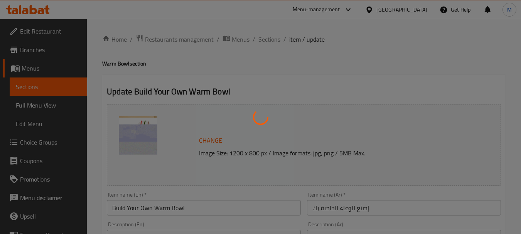
type input "اختر قاعدتك:"
type input "1"
type input "اختر الأساسيات الخاصة بك:"
type input "1"
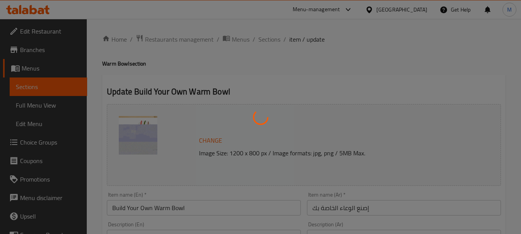
type input "6"
type input ":اختيارك من بريميمز"
type input "1"
type input "إختيارك من الدريسينج:"
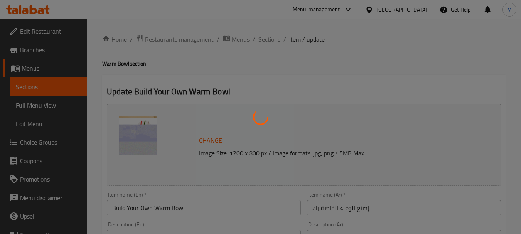
type input "1"
type input "اختيارك من البروتين:"
type input "0"
type input "2"
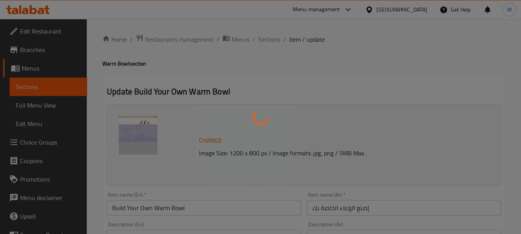
type input "اختر أساسياتك الإضافية"
type input "0"
type input "2"
type input ":اختيارك من إضافة بريميمز"
type input "0"
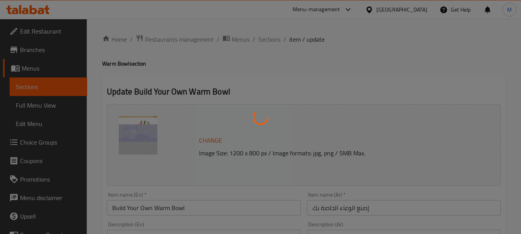
type input "3"
type input "اكسترا درسينج:"
type input "0"
type input "1"
type input "اختر الطباضافات الخاصة بك:"
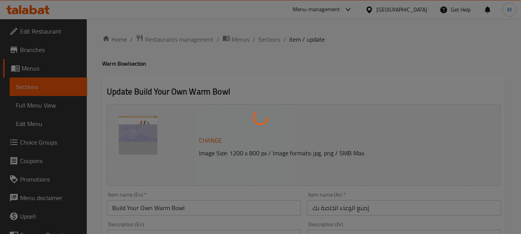
type input "0"
type input "2"
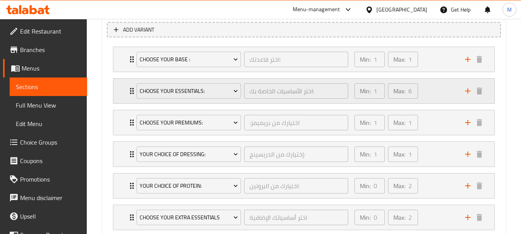
scroll to position [434, 0]
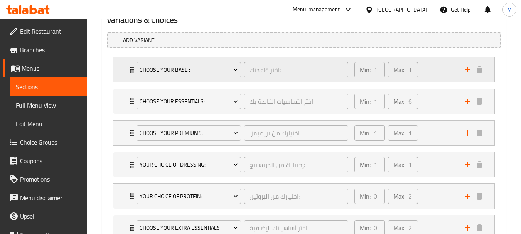
click at [439, 68] on div "Min: 1 ​ Max: 1 ​" at bounding box center [405, 70] width 111 height 25
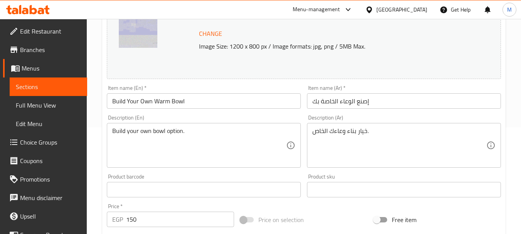
scroll to position [0, 0]
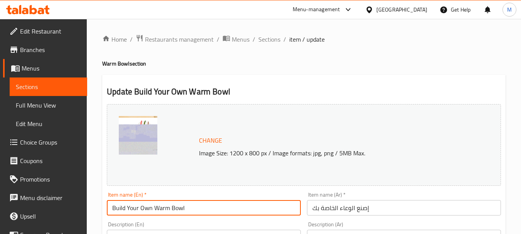
click at [155, 205] on input "Build Your Own Warm Bowl" at bounding box center [204, 207] width 194 height 15
click at [34, 104] on span "Full Menu View" at bounding box center [48, 105] width 65 height 9
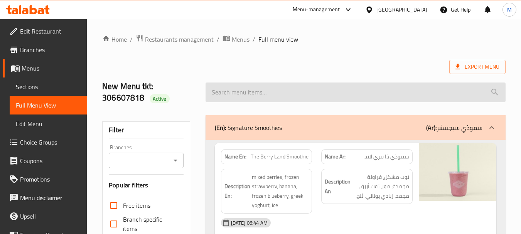
click at [224, 97] on div at bounding box center [356, 92] width 310 height 29
click at [236, 94] on input "search" at bounding box center [356, 93] width 300 height 20
paste input "Build Your Own Warm Bowl"
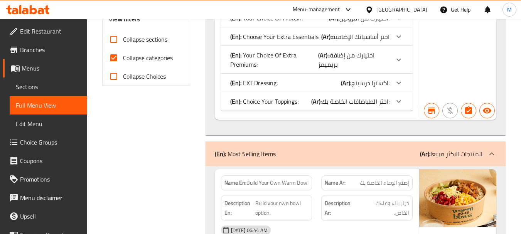
scroll to position [309, 0]
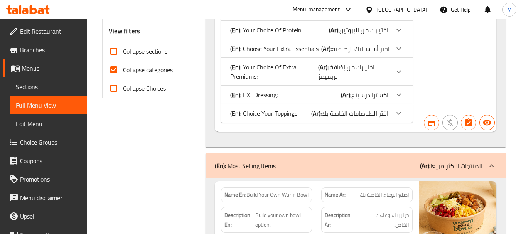
type input "Build Your Own Warm Bowl"
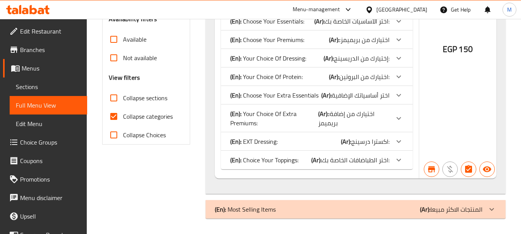
scroll to position [262, 0]
click at [115, 115] on input "Collapse categories" at bounding box center [114, 116] width 19 height 19
checkbox input "false"
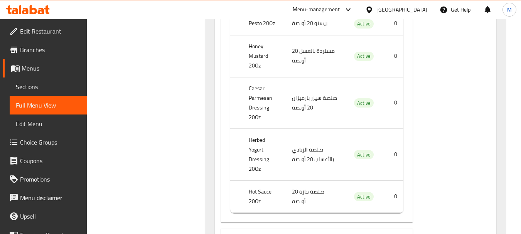
scroll to position [0, 0]
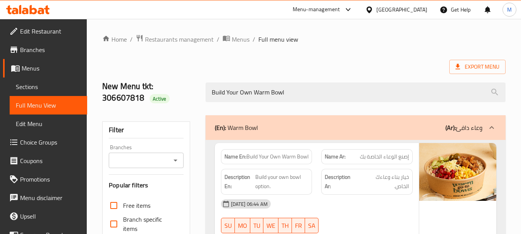
click at [471, 67] on span "Export Menu" at bounding box center [478, 67] width 44 height 10
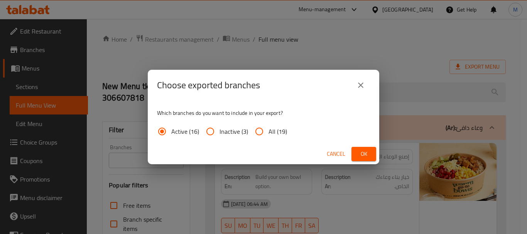
click at [269, 130] on span "All (19)" at bounding box center [278, 131] width 19 height 9
click at [269, 130] on input "All (19)" at bounding box center [259, 131] width 19 height 19
radio input "true"
click at [379, 154] on div "Cancel Ok" at bounding box center [264, 154] width 232 height 20
click at [368, 154] on span "Ok" at bounding box center [364, 154] width 12 height 10
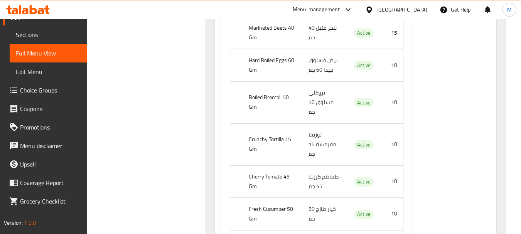
scroll to position [4569, 0]
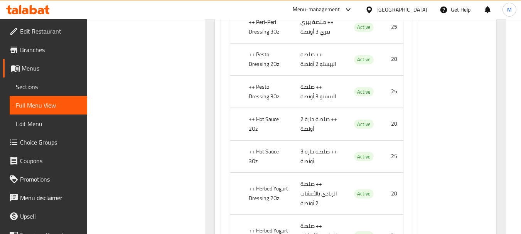
scroll to position [4531, 0]
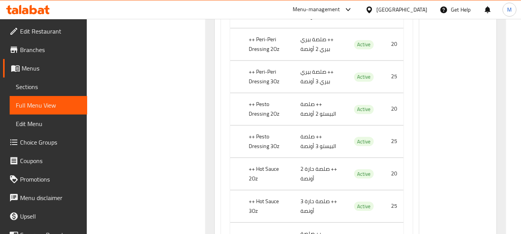
click at [28, 33] on span "Edit Restaurant" at bounding box center [50, 31] width 61 height 9
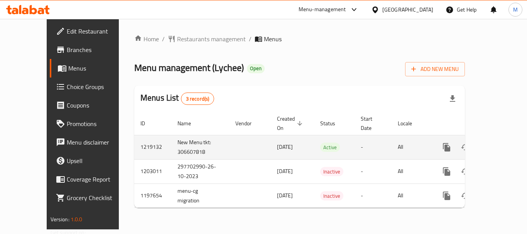
click at [498, 143] on icon "enhanced table" at bounding box center [502, 147] width 9 height 9
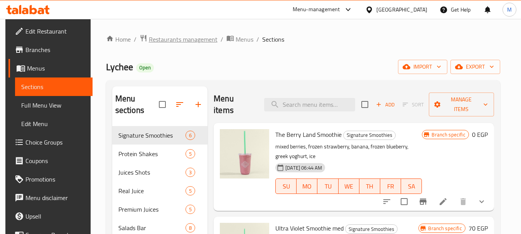
click at [164, 36] on span "Restaurants management" at bounding box center [183, 39] width 69 height 9
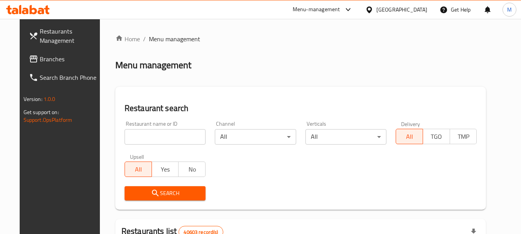
click at [40, 54] on span "Branches" at bounding box center [70, 58] width 61 height 9
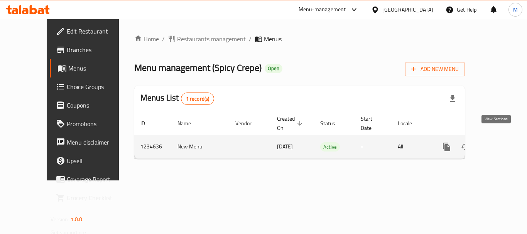
click at [499, 142] on icon "enhanced table" at bounding box center [502, 146] width 9 height 9
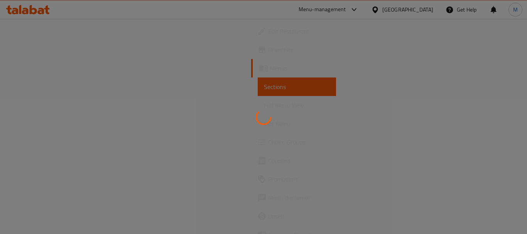
click at [281, 156] on div at bounding box center [263, 117] width 527 height 234
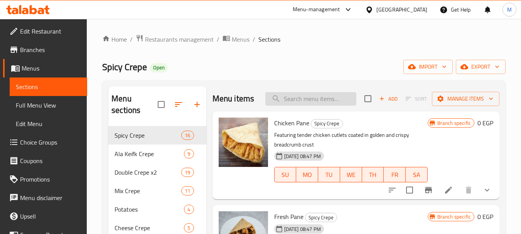
click at [315, 105] on input "search" at bounding box center [311, 99] width 91 height 14
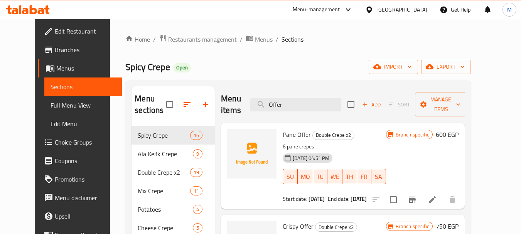
type input "Offer"
click at [417, 195] on icon "Branch-specific-item" at bounding box center [412, 199] width 9 height 9
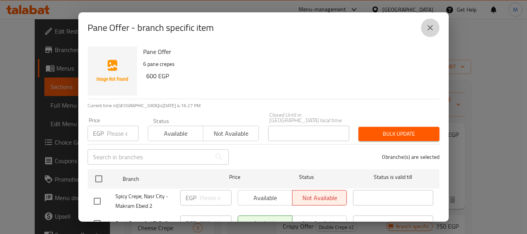
drag, startPoint x: 428, startPoint y: 23, endPoint x: 382, endPoint y: 26, distance: 45.7
click at [426, 23] on button "close" at bounding box center [430, 28] width 19 height 19
